Goal: Information Seeking & Learning: Find specific fact

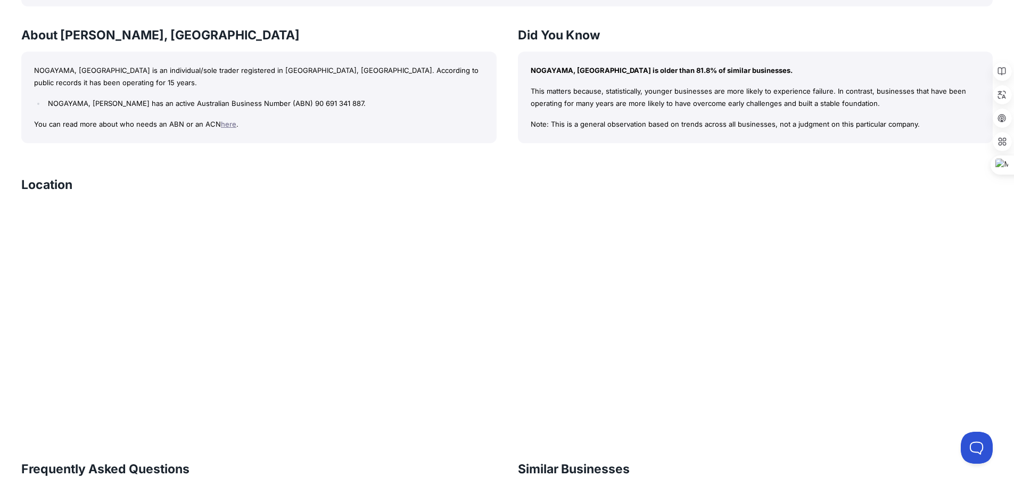
scroll to position [852, 0]
drag, startPoint x: 278, startPoint y: 104, endPoint x: 327, endPoint y: 104, distance: 49.5
click at [327, 104] on li "NOGAYAMA, [PERSON_NAME] has an active Australian Business Number (ABN) 90 691 3…" at bounding box center [264, 102] width 438 height 12
copy li "90 691 341 887"
click at [234, 123] on p "You can read more about who needs an ABN or an ACN here ." at bounding box center [259, 123] width 450 height 12
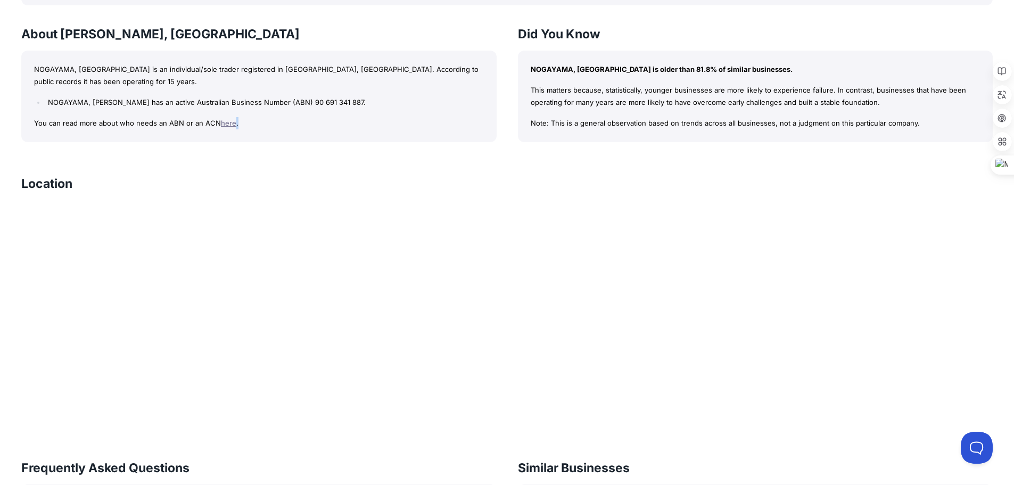
click at [231, 123] on p "You can read more about who needs an ABN or an ACN here ." at bounding box center [259, 123] width 450 height 12
click at [227, 123] on link "here" at bounding box center [228, 123] width 15 height 9
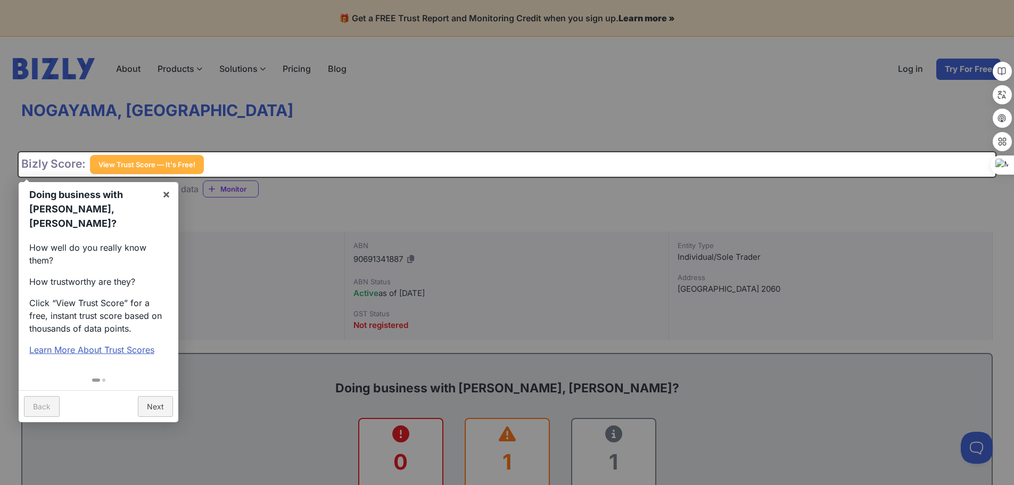
click at [468, 202] on div at bounding box center [507, 242] width 1014 height 485
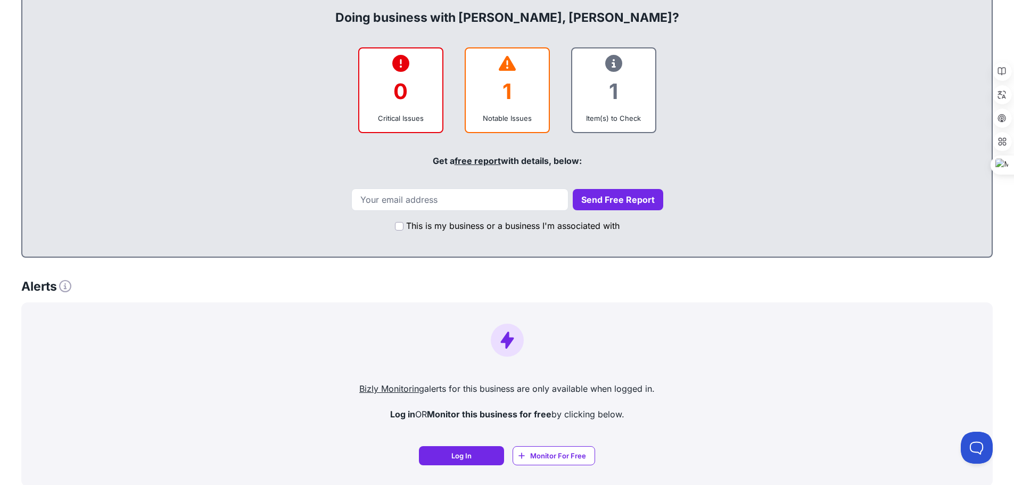
scroll to position [372, 0]
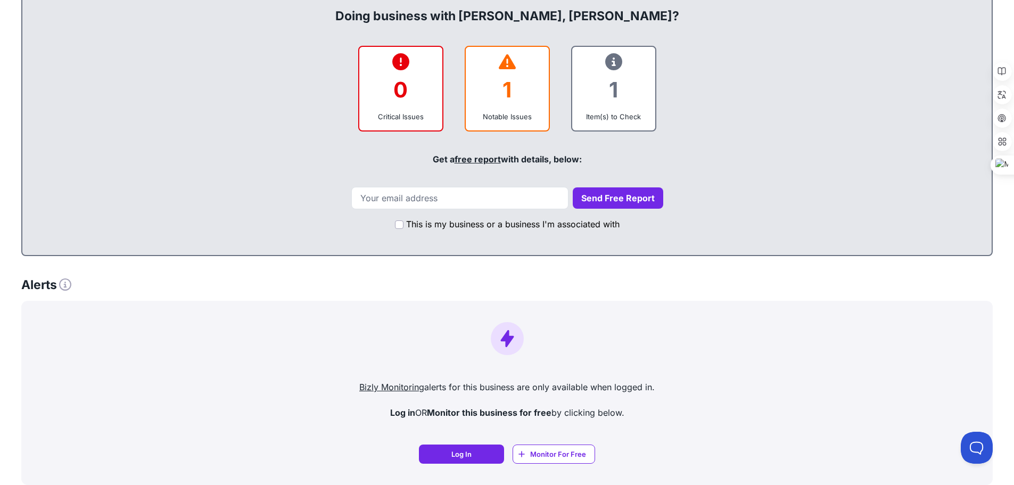
click at [507, 62] on icon at bounding box center [507, 62] width 17 height 1
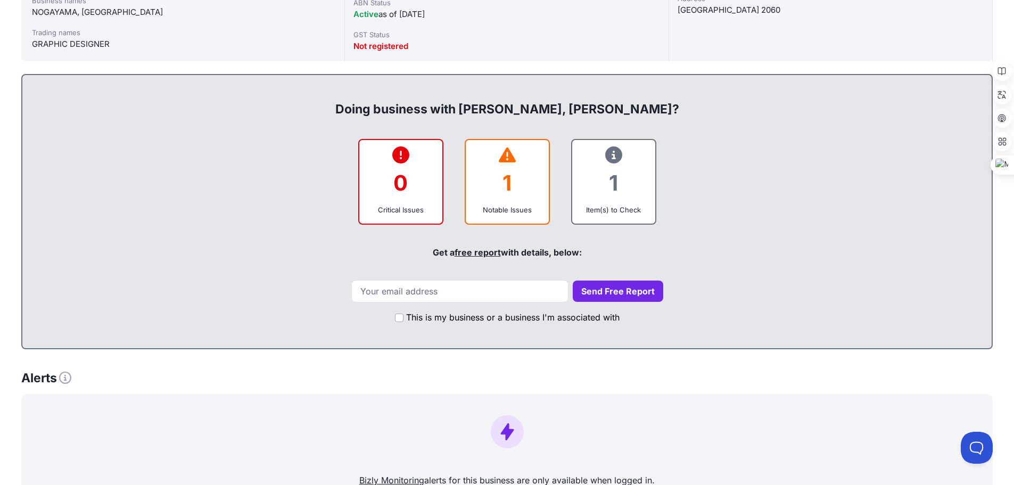
scroll to position [0, 0]
